Goal: Task Accomplishment & Management: Manage account settings

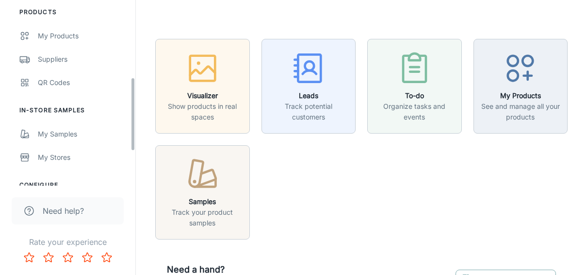
scroll to position [146, 0]
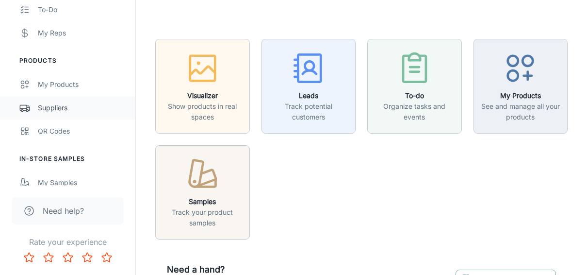
click at [55, 104] on div "Suppliers" at bounding box center [82, 107] width 88 height 11
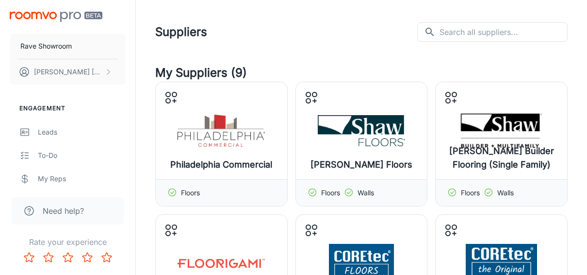
click at [235, 73] on h4 "My Suppliers (9)" at bounding box center [361, 72] width 413 height 17
click at [236, 73] on h4 "My Suppliers (9)" at bounding box center [361, 72] width 413 height 17
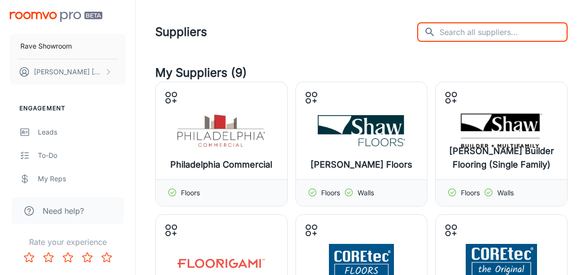
click at [480, 34] on input "text" at bounding box center [504, 31] width 128 height 19
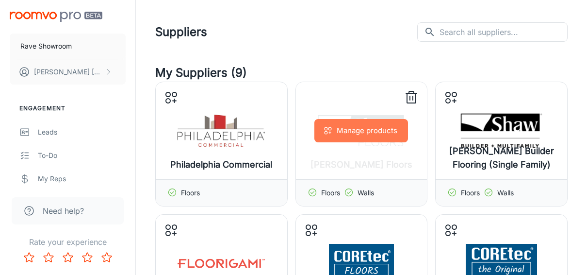
click at [384, 132] on button "Manage products" at bounding box center [362, 130] width 94 height 23
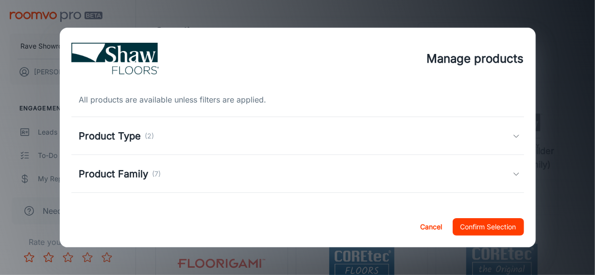
click at [512, 132] on icon at bounding box center [516, 136] width 8 height 8
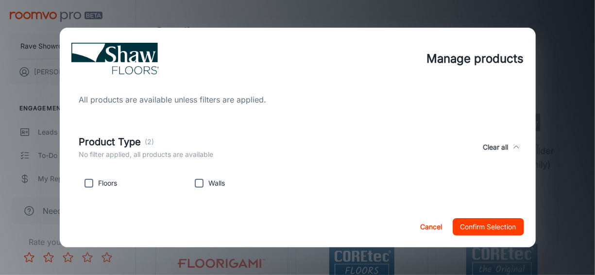
scroll to position [146, 0]
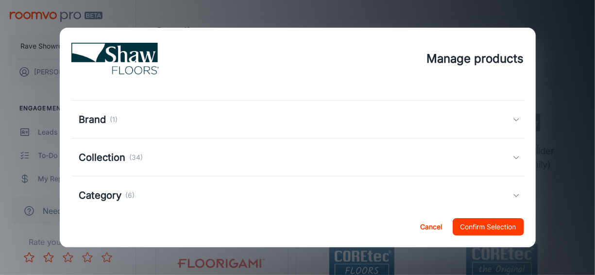
click at [512, 119] on icon at bounding box center [516, 120] width 8 height 8
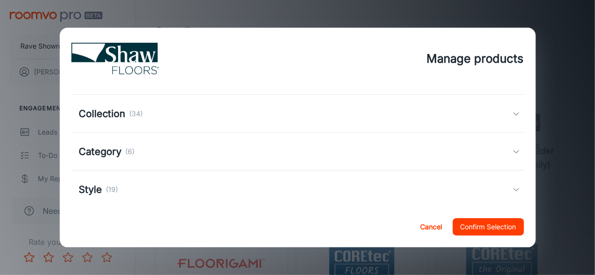
click at [501, 113] on div "Collection (34)" at bounding box center [295, 113] width 433 height 15
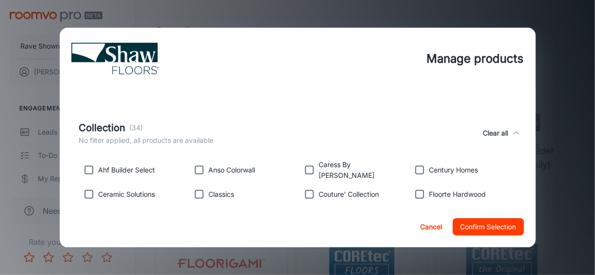
scroll to position [380, 0]
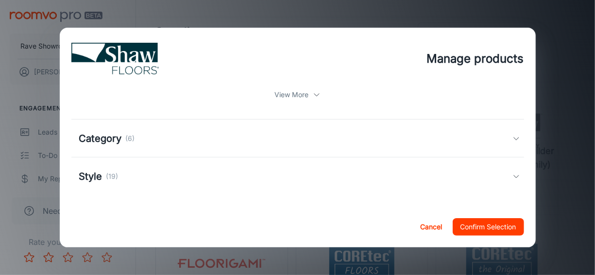
click at [514, 138] on div "Category (6)" at bounding box center [297, 138] width 452 height 38
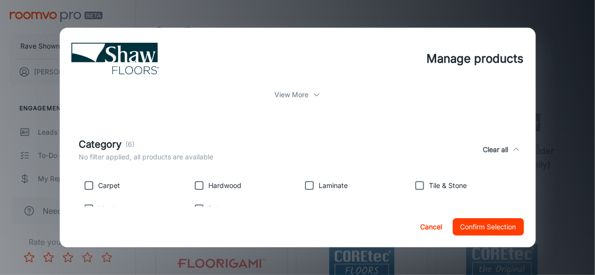
scroll to position [457, 0]
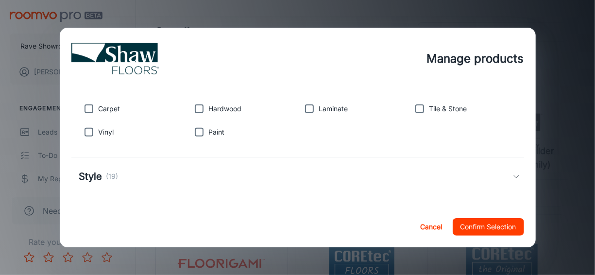
click at [503, 175] on div "Style (19)" at bounding box center [295, 176] width 433 height 15
click at [204, 130] on input "checkbox" at bounding box center [198, 131] width 19 height 19
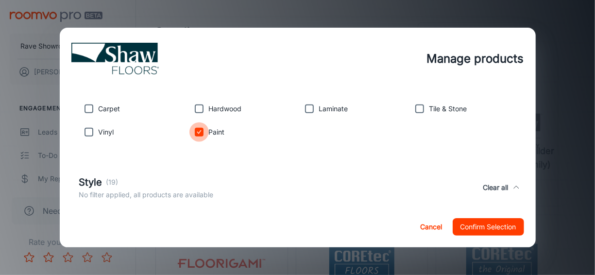
click at [204, 130] on input "checkbox" at bounding box center [198, 131] width 19 height 19
checkbox input "false"
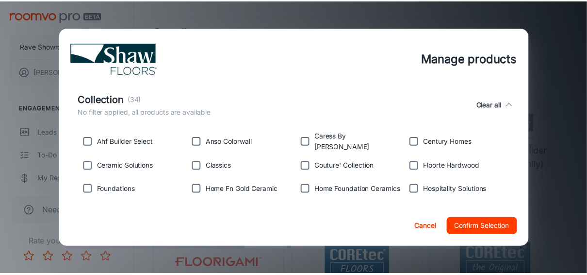
scroll to position [0, 0]
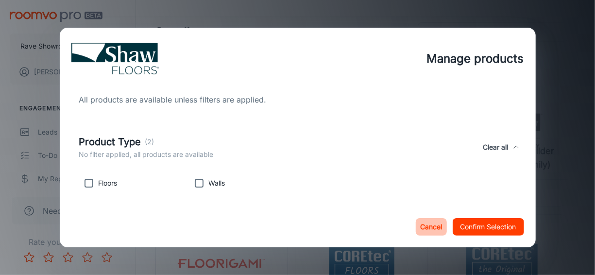
click at [434, 225] on button "Cancel" at bounding box center [430, 226] width 31 height 17
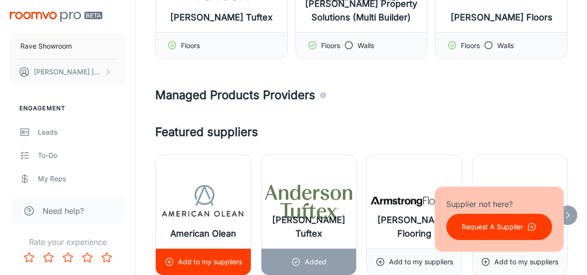
scroll to position [291, 0]
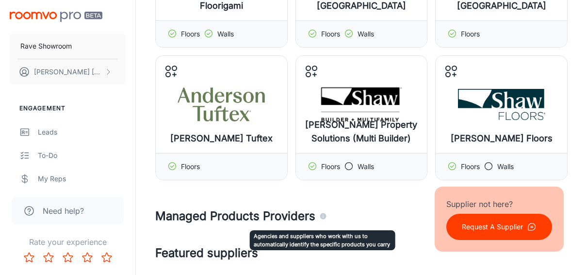
click at [323, 214] on icon "Agencies and suppliers who work with us to automatically identify the specific …" at bounding box center [323, 216] width 6 height 6
click at [323, 216] on icon "Agencies and suppliers who work with us to automatically identify the specific …" at bounding box center [323, 216] width 6 height 6
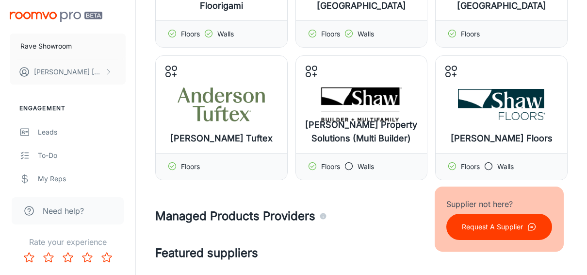
click at [276, 217] on h4 "Managed Products Providers" at bounding box center [361, 215] width 413 height 17
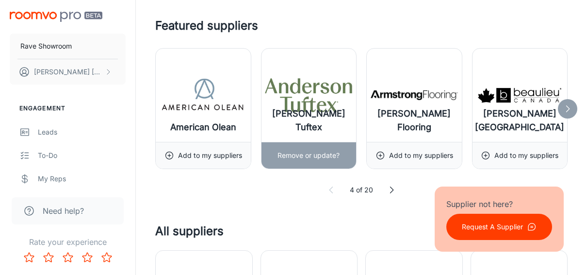
scroll to position [534, 0]
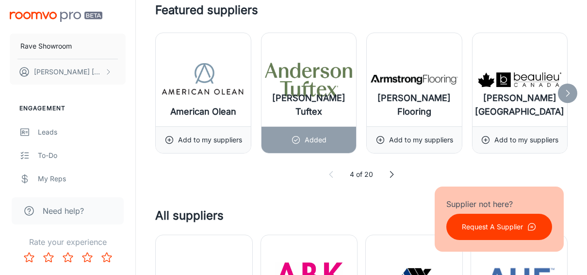
click at [392, 174] on polyline at bounding box center [392, 174] width 3 height 6
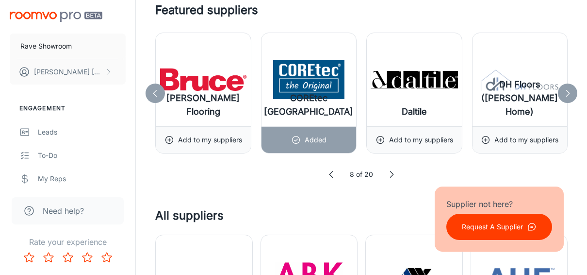
click at [392, 174] on polyline at bounding box center [392, 174] width 3 height 6
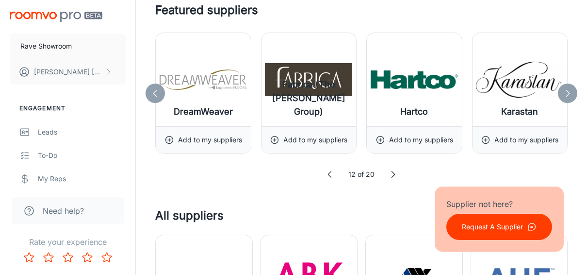
click at [392, 174] on icon at bounding box center [393, 174] width 10 height 10
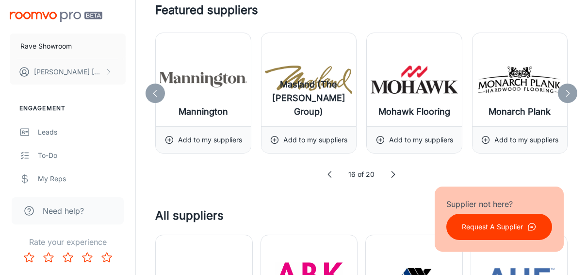
click at [392, 174] on icon at bounding box center [393, 174] width 10 height 10
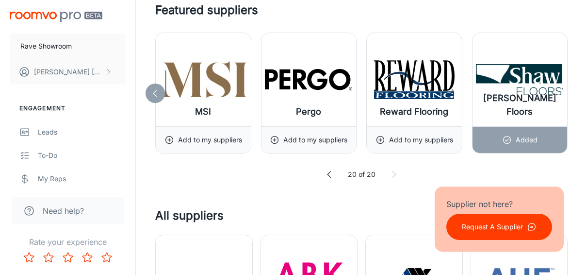
click at [392, 174] on icon at bounding box center [394, 174] width 10 height 10
click at [329, 172] on icon at bounding box center [330, 174] width 10 height 10
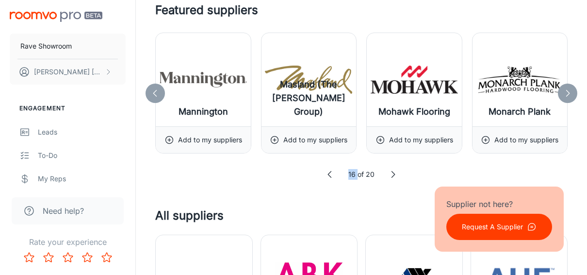
click at [329, 172] on polyline at bounding box center [329, 174] width 3 height 6
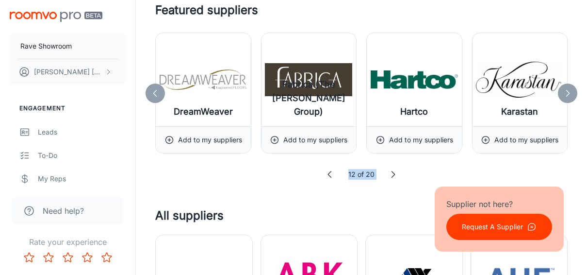
click at [329, 172] on polyline at bounding box center [329, 174] width 3 height 6
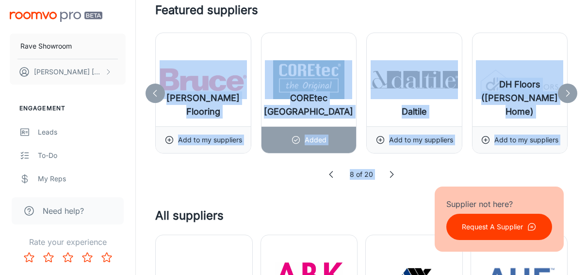
click at [329, 172] on icon at bounding box center [332, 174] width 10 height 10
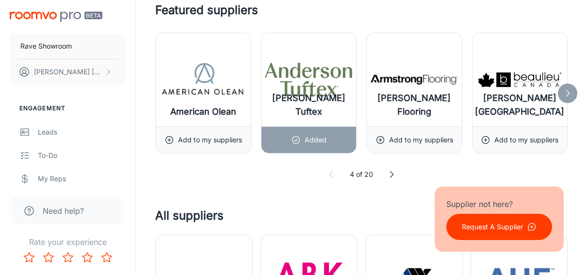
click at [329, 172] on icon at bounding box center [332, 174] width 10 height 10
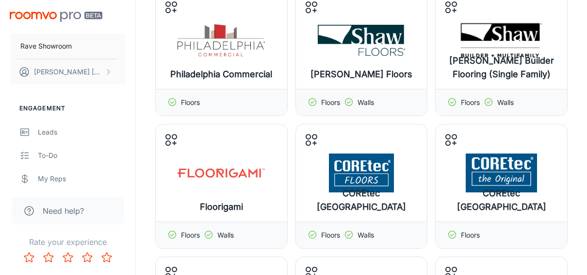
scroll to position [194, 0]
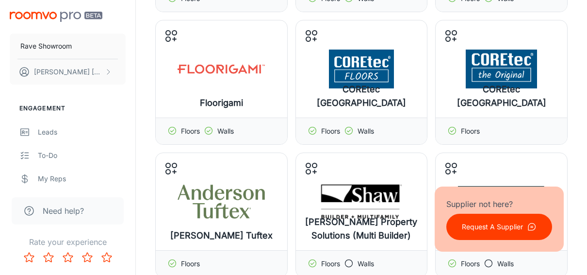
click at [54, 211] on span "Need help?" at bounding box center [63, 211] width 41 height 12
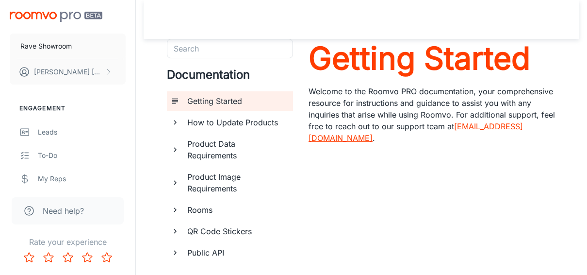
scroll to position [39, 0]
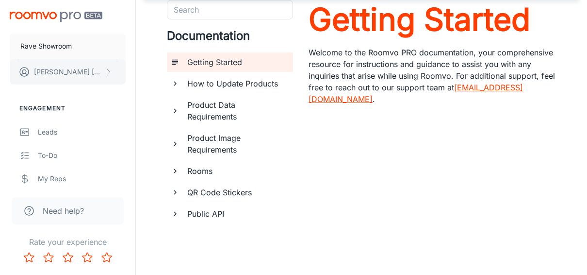
click at [114, 75] on button "[PERSON_NAME]" at bounding box center [68, 71] width 116 height 25
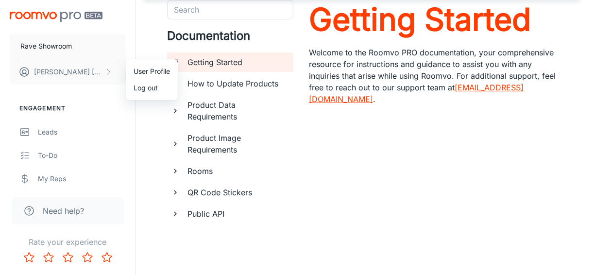
click at [245, 253] on div at bounding box center [297, 137] width 595 height 275
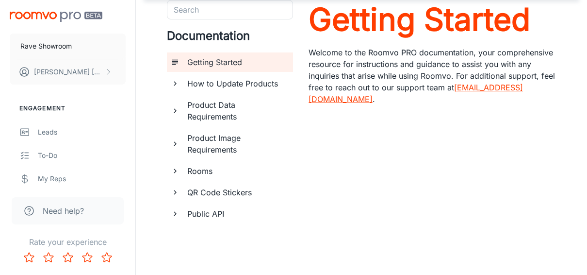
click at [230, 85] on h6 "How to Update Products" at bounding box center [236, 84] width 98 height 12
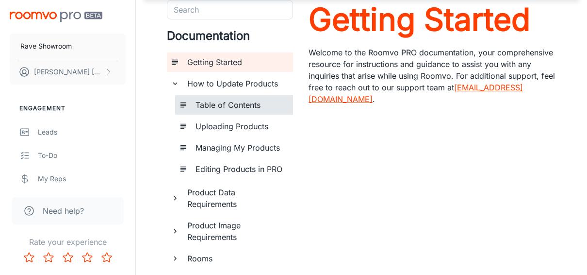
click at [230, 102] on h6 "Table of Contents" at bounding box center [241, 105] width 90 height 12
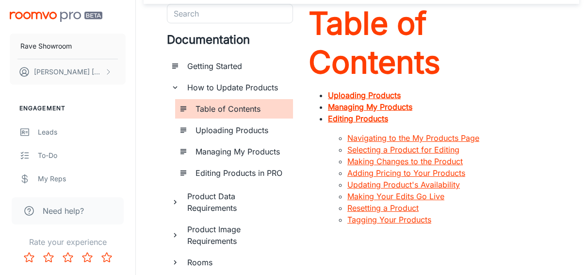
scroll to position [49, 0]
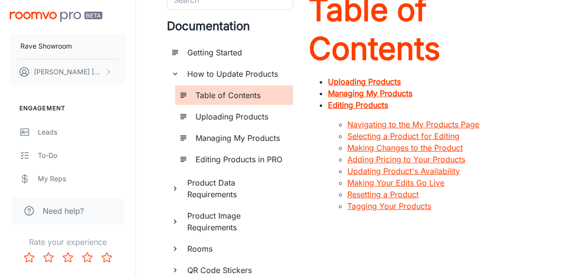
click at [257, 116] on h6 "Uploading Products" at bounding box center [241, 117] width 90 height 12
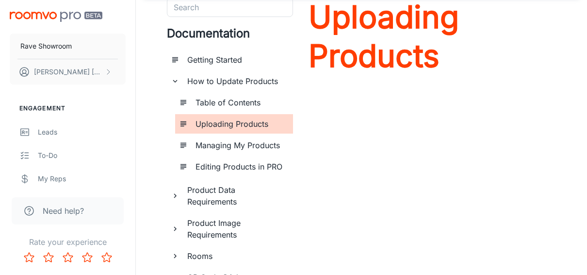
scroll to position [97, 0]
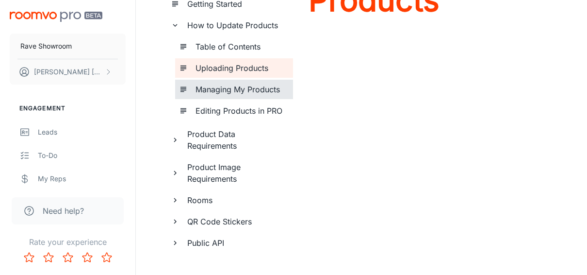
click at [268, 91] on h6 "Managing My Products" at bounding box center [241, 89] width 90 height 12
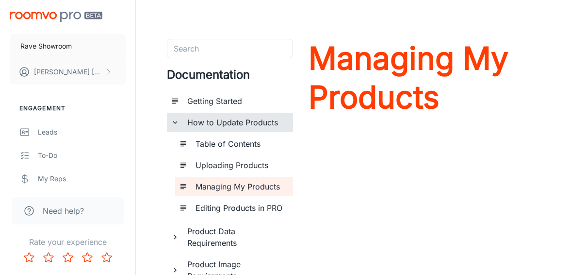
click at [242, 124] on h6 "How to Update Products" at bounding box center [236, 122] width 98 height 12
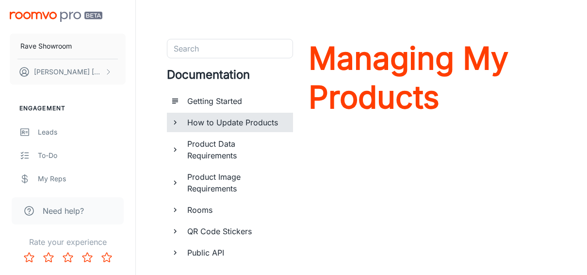
click at [242, 124] on h6 "How to Update Products" at bounding box center [236, 122] width 98 height 12
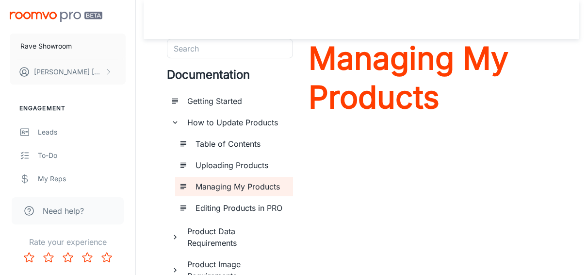
scroll to position [97, 0]
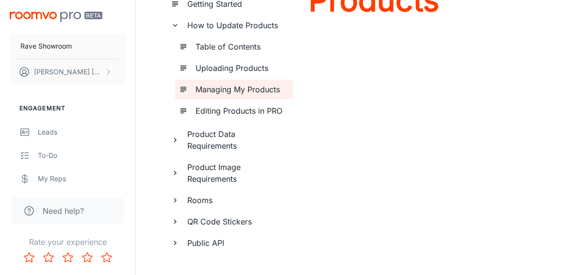
click at [216, 147] on h6 "Product Data Requirements" at bounding box center [236, 139] width 98 height 23
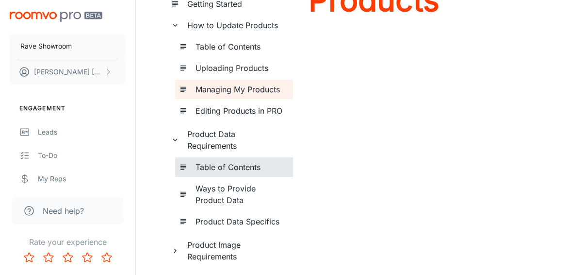
click at [214, 165] on h6 "Table of Contents" at bounding box center [241, 167] width 90 height 12
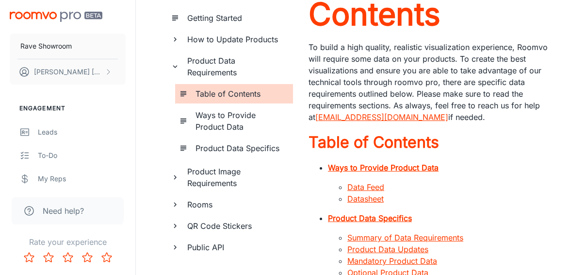
scroll to position [97, 0]
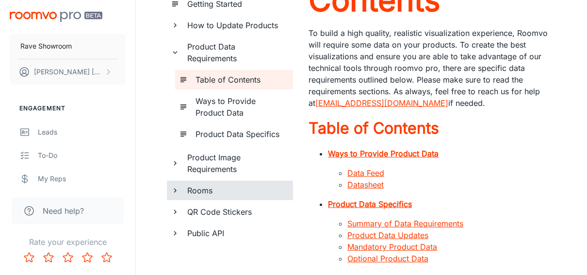
click at [187, 192] on h6 "Rooms" at bounding box center [236, 190] width 98 height 12
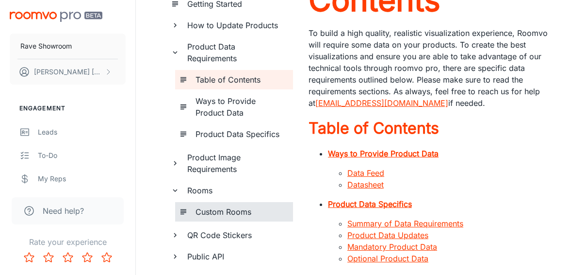
click at [197, 212] on h6 "Custom Rooms" at bounding box center [241, 212] width 90 height 12
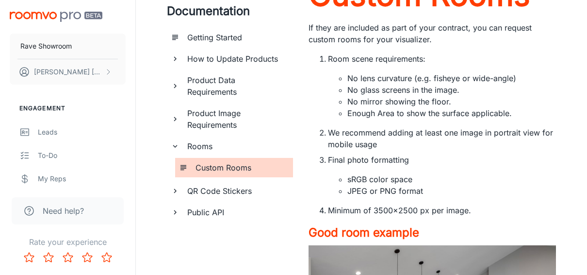
scroll to position [49, 0]
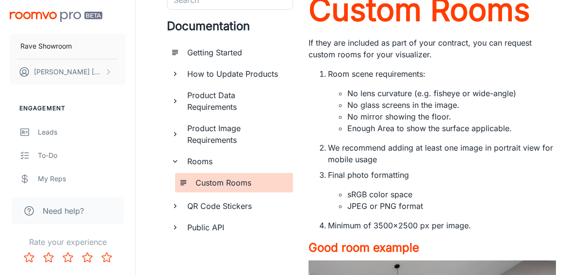
click at [199, 204] on h6 "QR Code Stickers" at bounding box center [236, 206] width 98 height 12
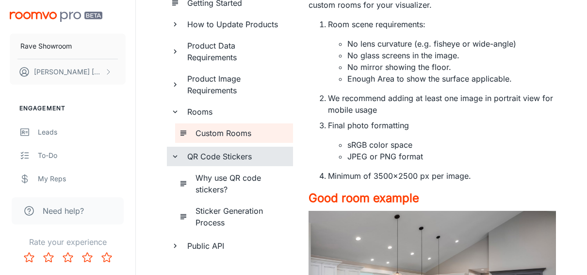
scroll to position [194, 0]
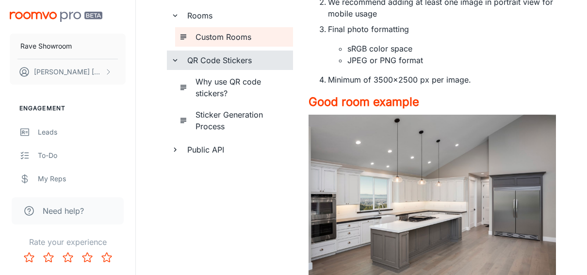
click at [218, 153] on h6 "Public API" at bounding box center [236, 150] width 98 height 12
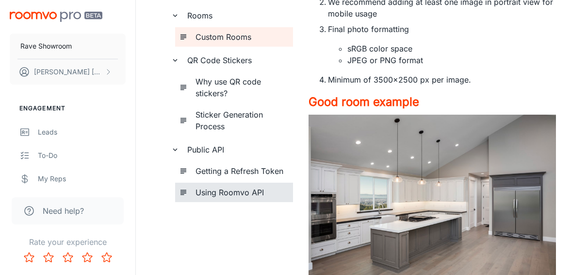
click at [243, 189] on h6 "Using Roomvo API" at bounding box center [241, 192] width 90 height 12
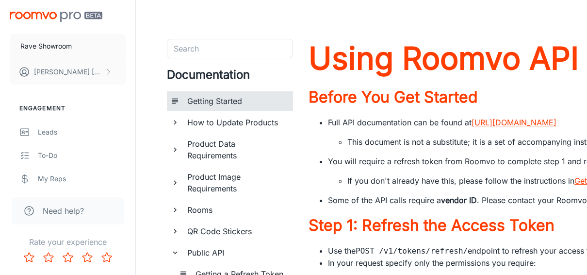
click at [203, 106] on h6 "Getting Started" at bounding box center [236, 101] width 98 height 12
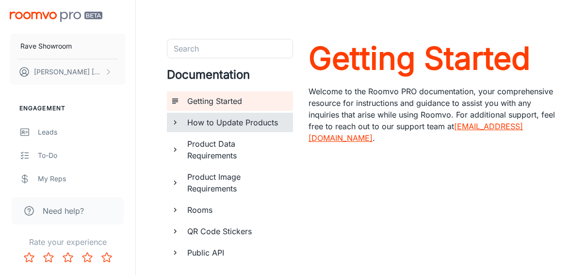
click at [177, 124] on icon "documentation page list" at bounding box center [175, 122] width 9 height 9
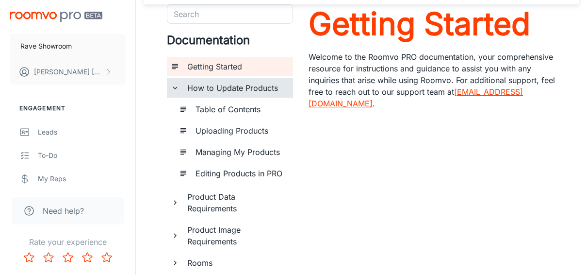
scroll to position [49, 0]
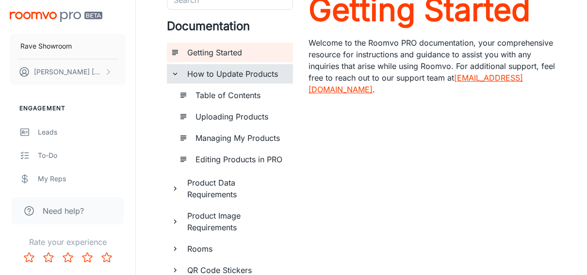
click at [181, 189] on div "Product Data Requirements" at bounding box center [230, 188] width 126 height 31
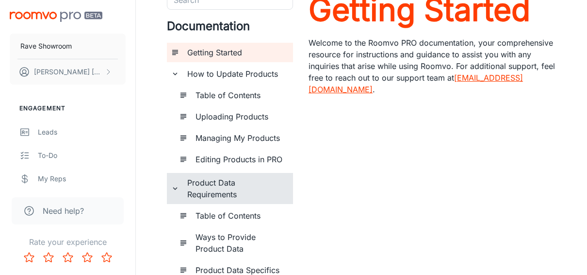
scroll to position [146, 0]
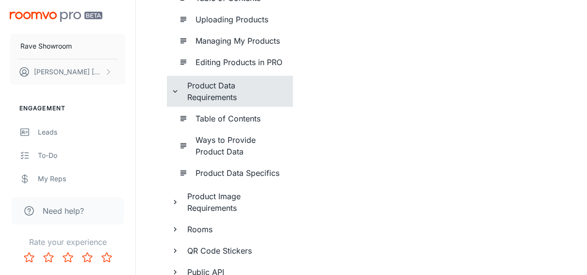
click at [232, 150] on h6 "Ways to Provide Product Data" at bounding box center [241, 145] width 90 height 23
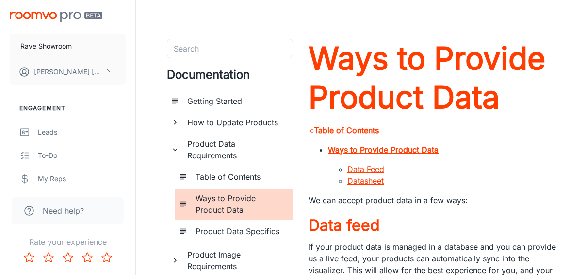
click at [73, 210] on span "Need help?" at bounding box center [63, 211] width 41 height 12
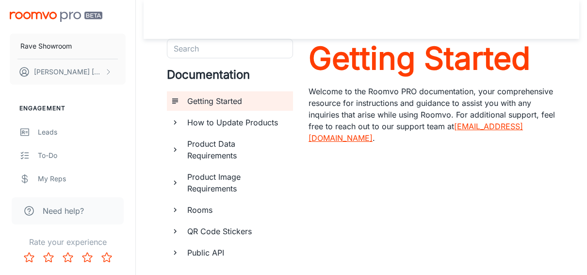
scroll to position [39, 0]
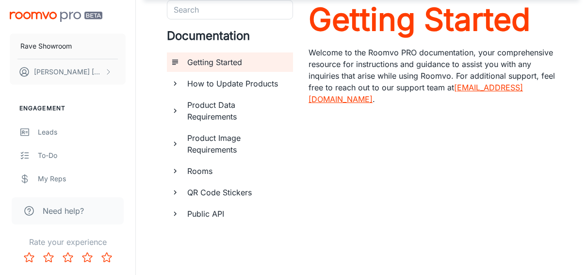
click at [215, 199] on div "QR Code Stickers" at bounding box center [236, 192] width 106 height 19
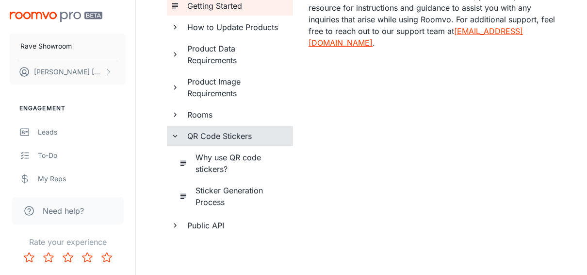
scroll to position [96, 0]
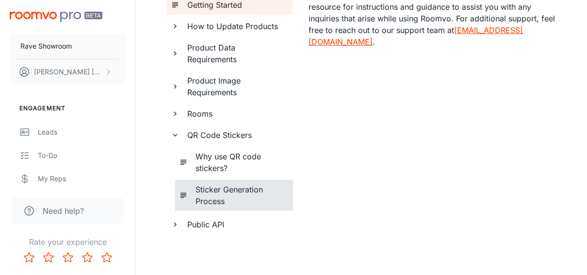
click at [216, 194] on h6 "Sticker Generation Process" at bounding box center [241, 194] width 90 height 23
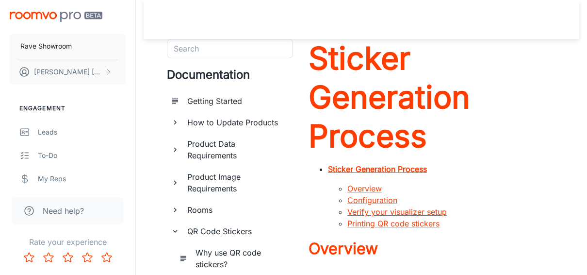
scroll to position [97, 0]
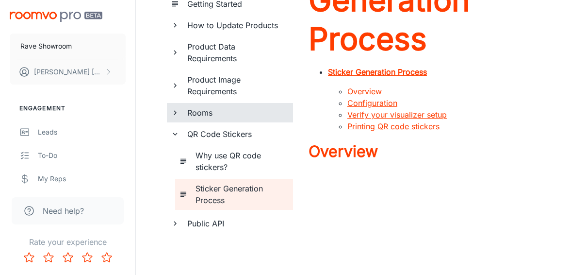
click at [208, 113] on h6 "Rooms" at bounding box center [236, 113] width 98 height 12
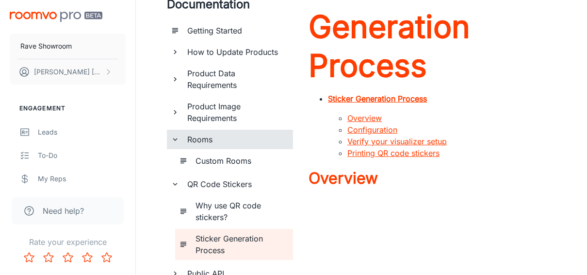
scroll to position [49, 0]
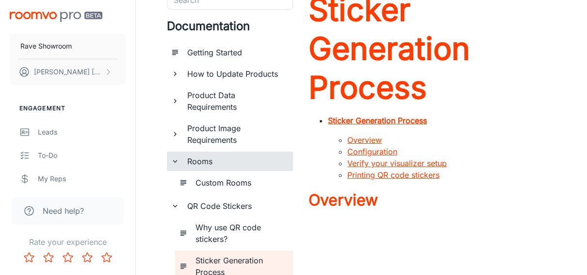
click at [204, 137] on h6 "Product Image Requirements" at bounding box center [236, 133] width 98 height 23
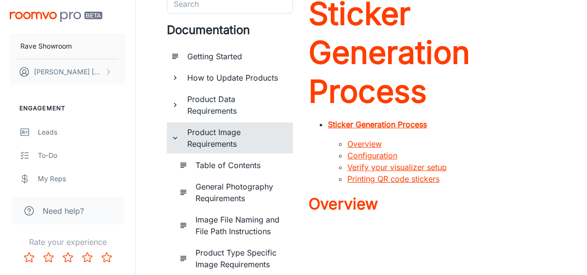
scroll to position [0, 0]
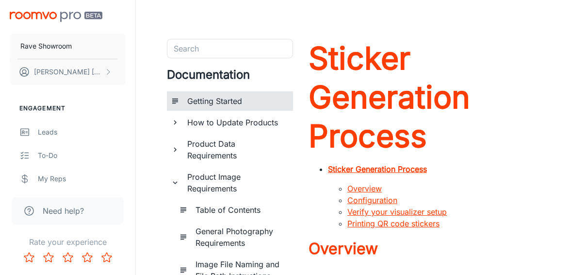
click at [185, 98] on div "Getting Started" at bounding box center [236, 100] width 106 height 19
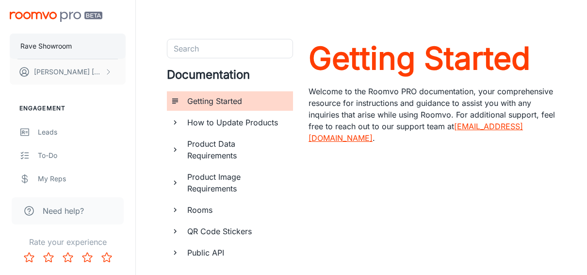
click at [48, 50] on p "Rave Showroom" at bounding box center [45, 46] width 51 height 11
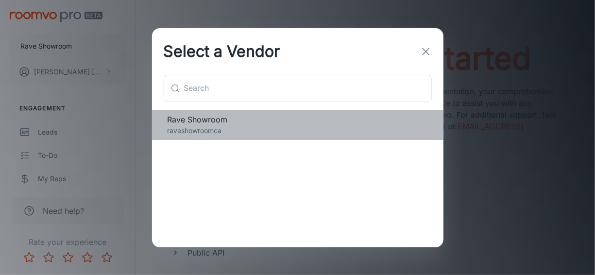
click at [404, 120] on span "Rave Showroom" at bounding box center [297, 120] width 260 height 12
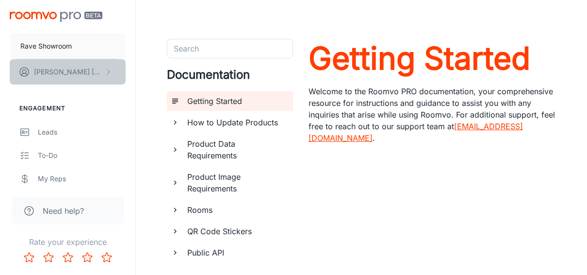
click at [67, 71] on p "[PERSON_NAME]" at bounding box center [68, 71] width 68 height 11
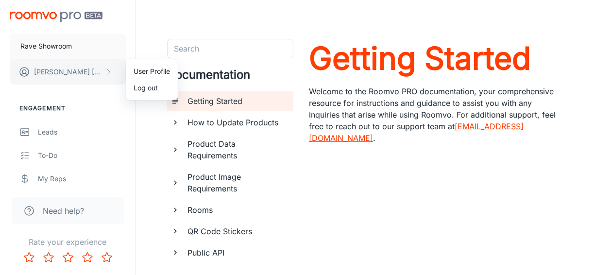
click at [67, 71] on div at bounding box center [297, 137] width 595 height 275
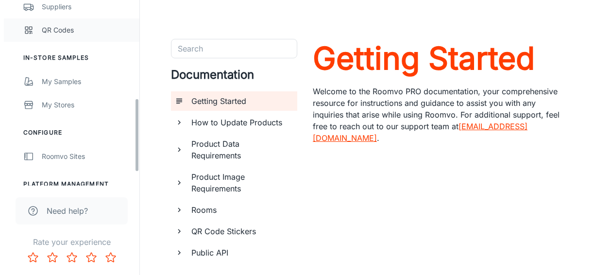
scroll to position [232, 0]
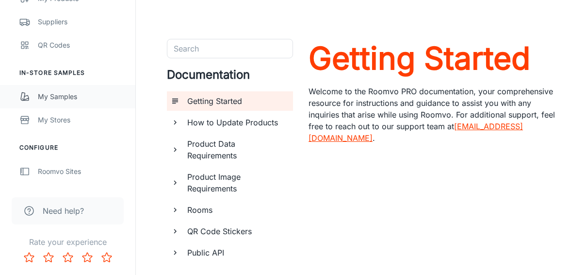
click at [54, 94] on div "My Samples" at bounding box center [82, 96] width 88 height 11
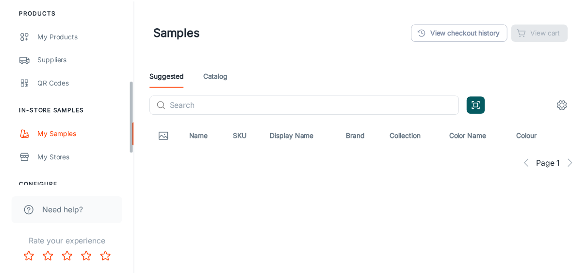
scroll to position [280, 0]
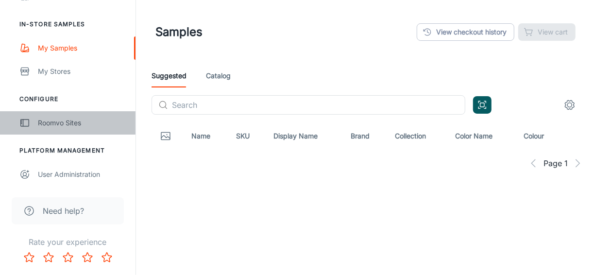
click at [66, 123] on div "Roomvo Sites" at bounding box center [82, 122] width 88 height 11
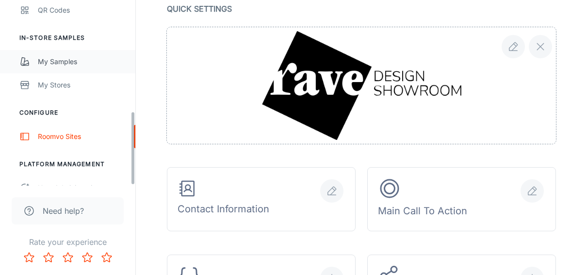
scroll to position [280, 0]
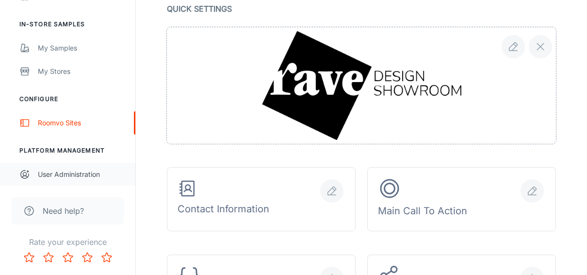
click at [64, 174] on div "User Administration" at bounding box center [82, 174] width 88 height 11
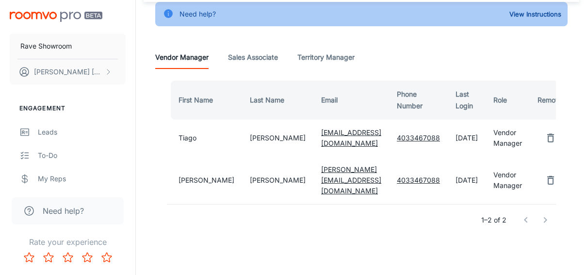
scroll to position [62, 0]
click at [260, 56] on Associate "Sales Associate" at bounding box center [253, 57] width 50 height 23
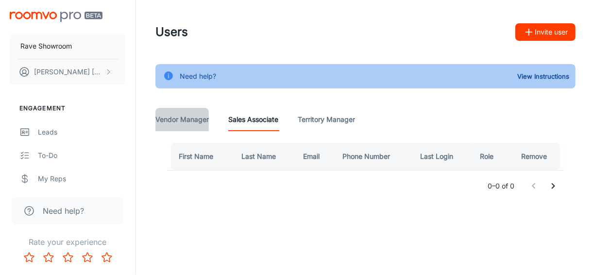
click at [196, 119] on Manager "Vendor Manager" at bounding box center [181, 119] width 53 height 23
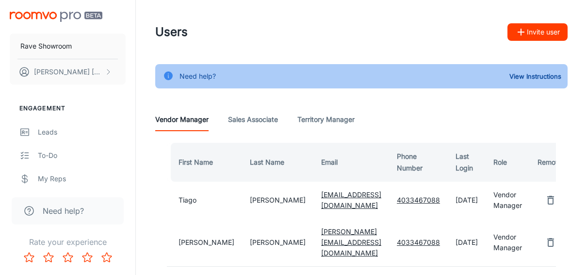
click at [250, 119] on Associate "Sales Associate" at bounding box center [253, 119] width 50 height 23
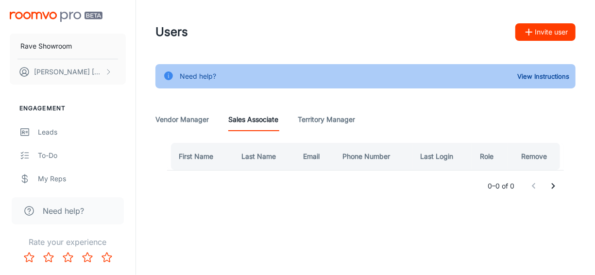
click at [321, 118] on Manager "Territory Manager" at bounding box center [326, 119] width 57 height 23
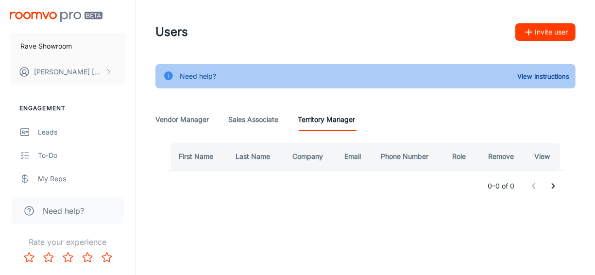
click at [251, 116] on Associate "Sales Associate" at bounding box center [253, 119] width 50 height 23
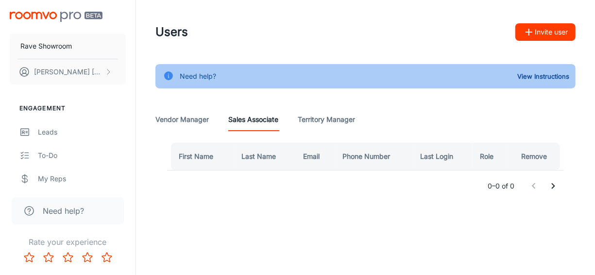
click at [201, 116] on Manager "Vendor Manager" at bounding box center [181, 119] width 53 height 23
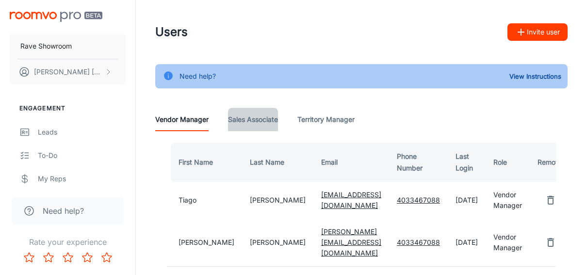
click at [243, 117] on Associate "Sales Associate" at bounding box center [253, 119] width 50 height 23
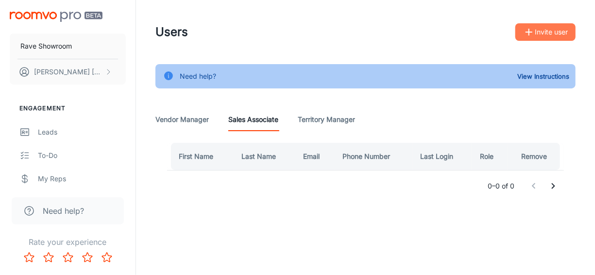
click at [558, 34] on button "Invite user" at bounding box center [545, 31] width 60 height 17
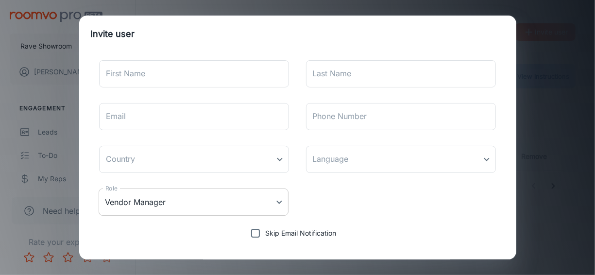
click at [275, 199] on body "Rave Showroom [PERSON_NAME] Engagement Leads To-do My Reps Products My Products…" at bounding box center [297, 137] width 595 height 275
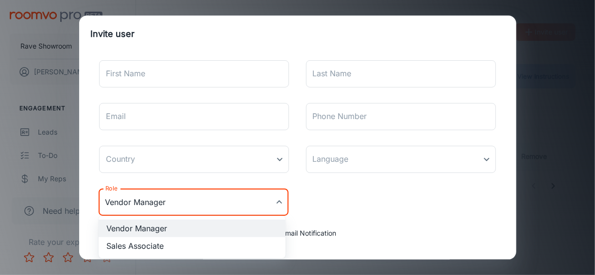
click at [349, 205] on div at bounding box center [297, 137] width 595 height 275
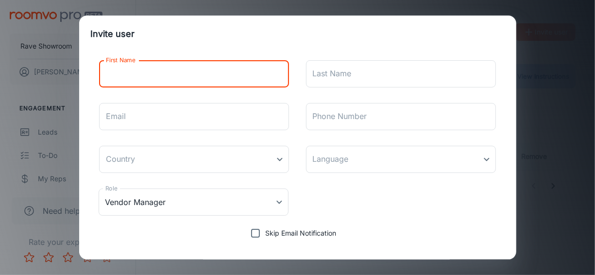
click at [159, 75] on input "First Name" at bounding box center [194, 73] width 190 height 27
click at [172, 204] on body "Rave Showroom [PERSON_NAME] Engagement Leads To-do My Reps Products My Products…" at bounding box center [297, 137] width 595 height 275
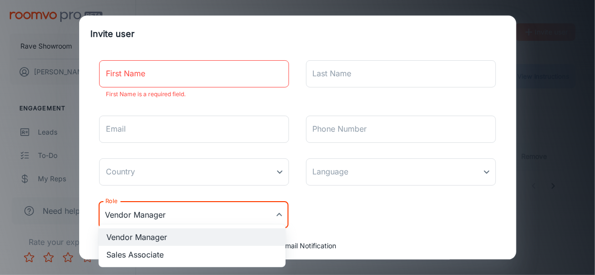
click at [180, 253] on li "Sales Associate" at bounding box center [192, 254] width 187 height 17
type input "Sales Associate"
